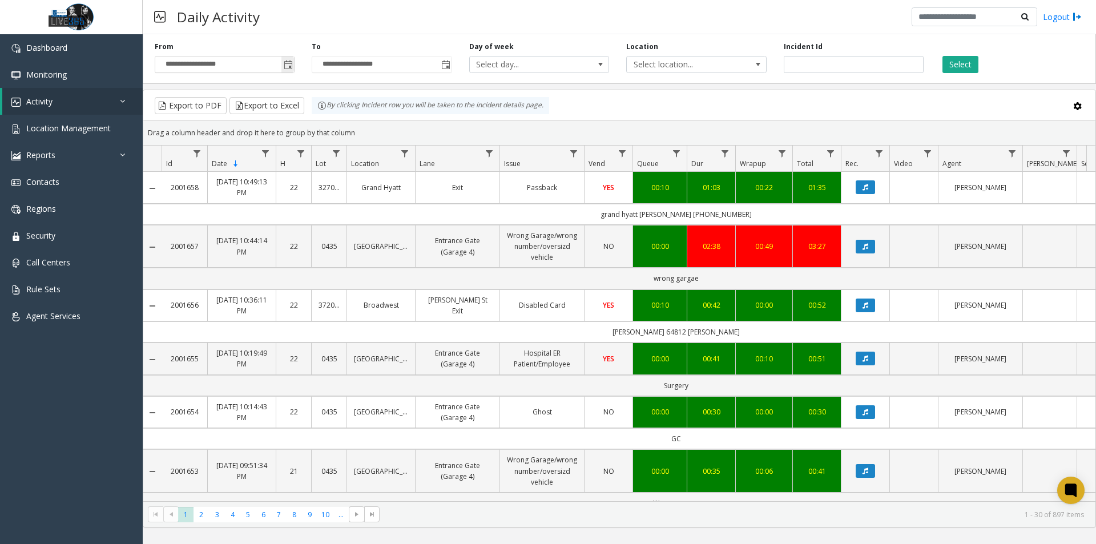
click at [288, 66] on span "Toggle popup" at bounding box center [288, 64] width 9 height 9
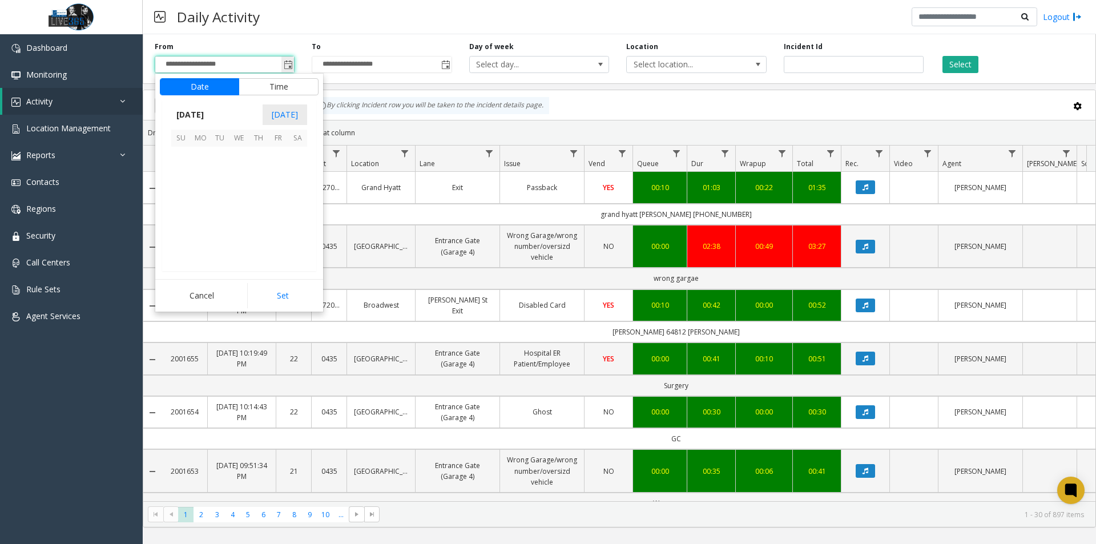
scroll to position [204707, 0]
click at [292, 178] on span "9" at bounding box center [297, 175] width 19 height 19
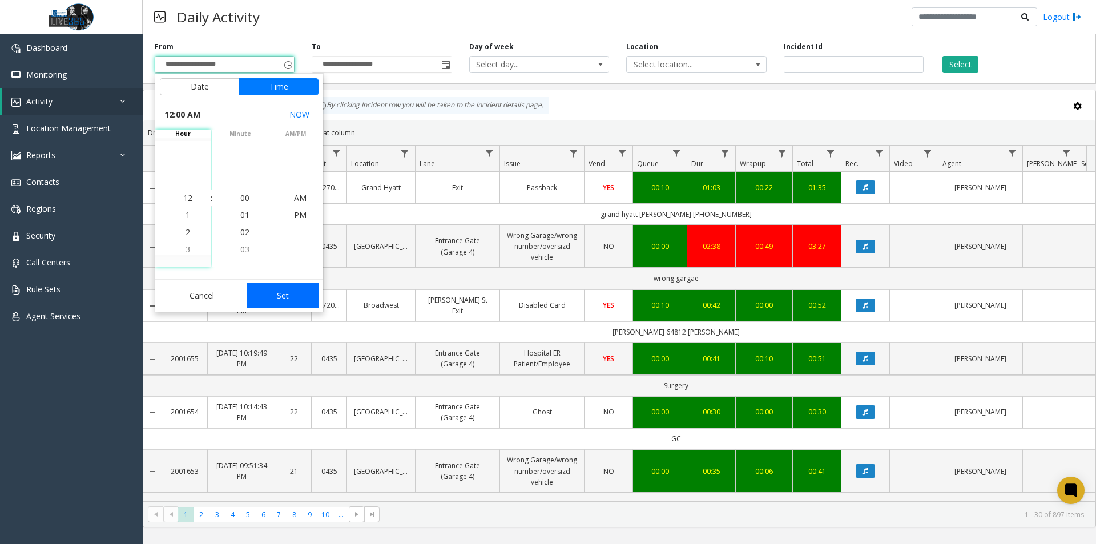
click at [301, 295] on button "Set" at bounding box center [283, 295] width 72 height 25
type input "**********"
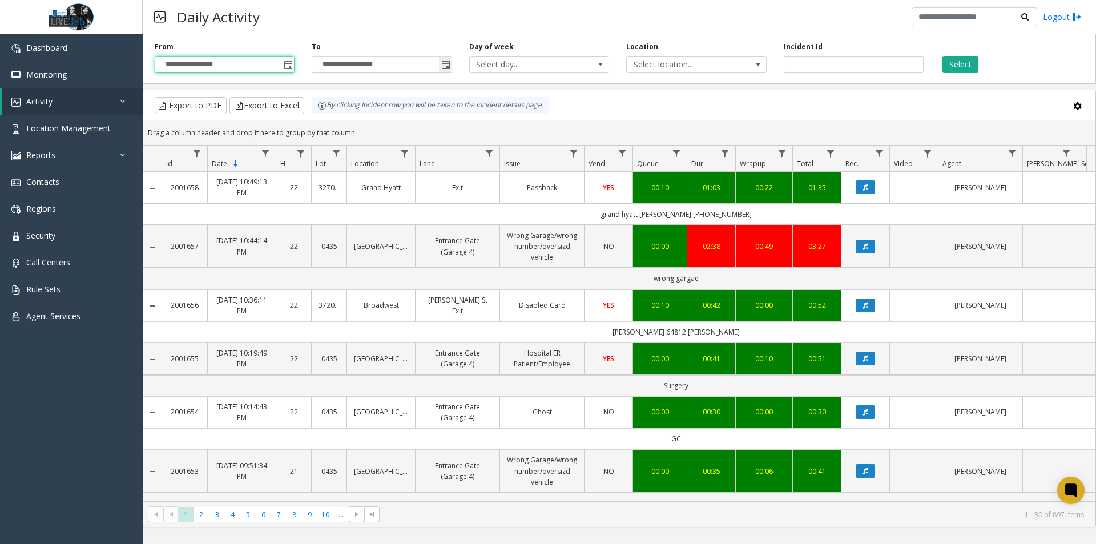
click at [442, 60] on span "Toggle popup" at bounding box center [445, 64] width 9 height 9
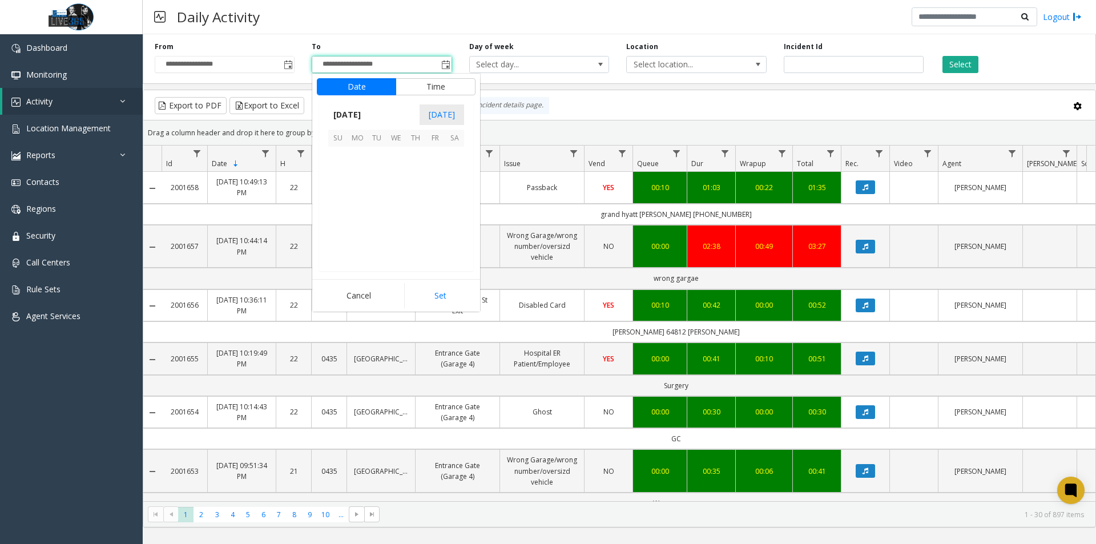
scroll to position [17, 0]
click at [455, 177] on span "9" at bounding box center [454, 175] width 19 height 19
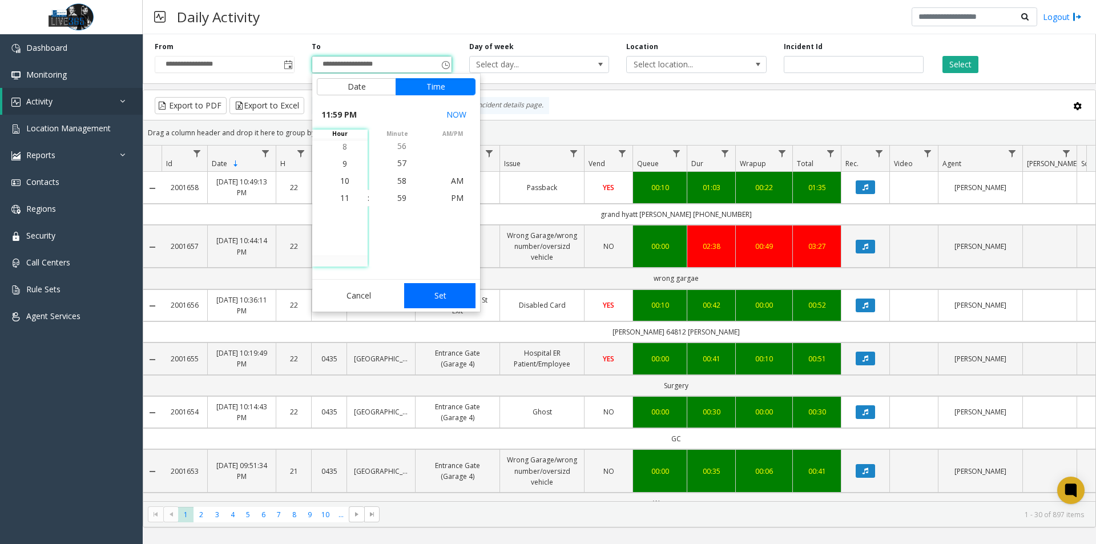
drag, startPoint x: 452, startPoint y: 283, endPoint x: 453, endPoint y: 289, distance: 6.4
click at [452, 285] on div "Cancel Set" at bounding box center [396, 295] width 168 height 33
click at [455, 295] on button "Set" at bounding box center [440, 295] width 72 height 25
type input "**********"
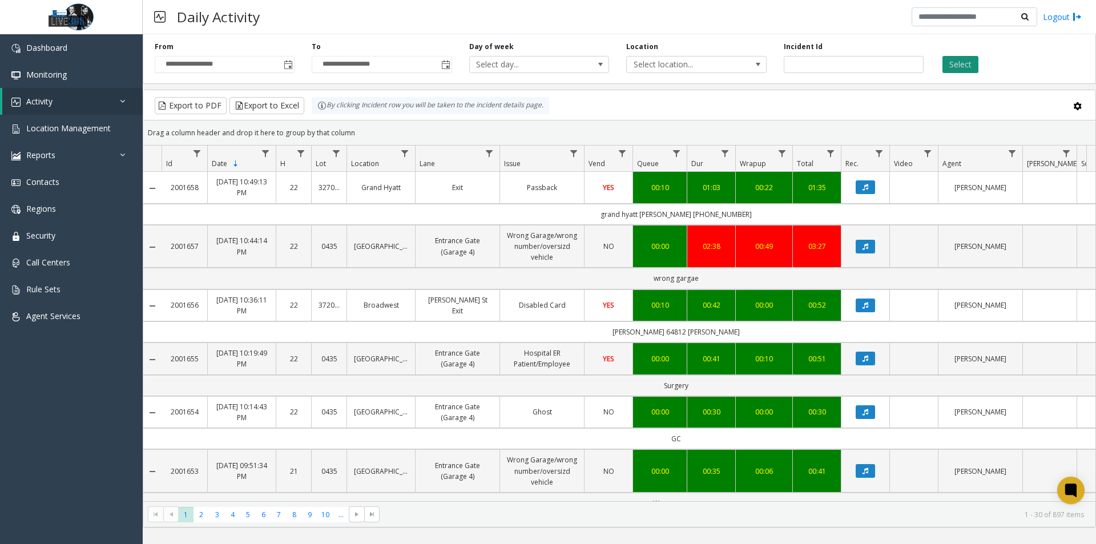
click at [956, 63] on button "Select" at bounding box center [960, 64] width 36 height 17
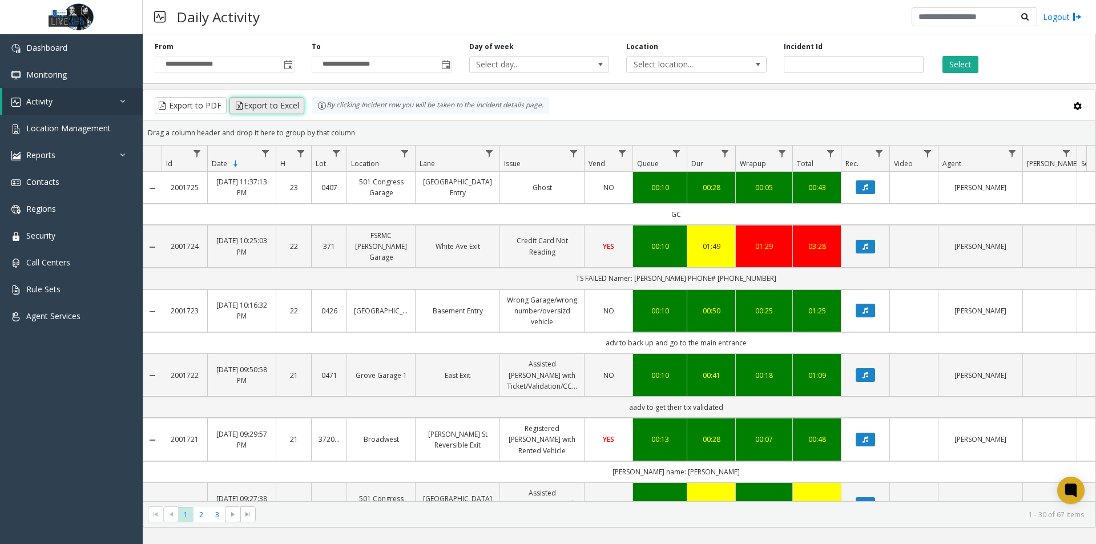
click at [265, 112] on button "Export to Excel" at bounding box center [266, 105] width 75 height 17
